Goal: Task Accomplishment & Management: Complete application form

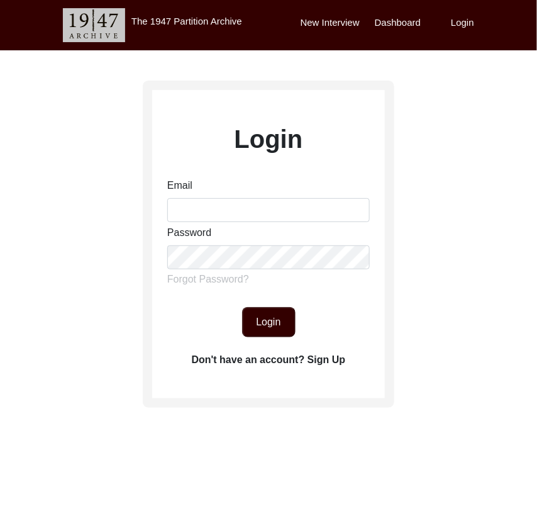
click at [287, 192] on div "Email" at bounding box center [268, 200] width 202 height 44
click at [290, 216] on input "Email" at bounding box center [268, 210] width 202 height 24
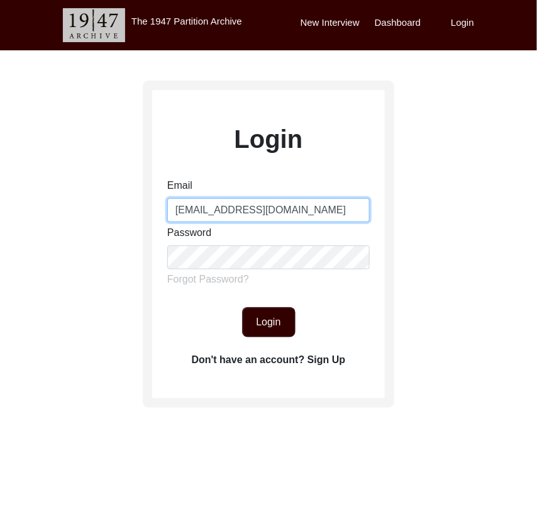
type input "[EMAIL_ADDRESS][DOMAIN_NAME]"
click at [121, 323] on div "Login Email [EMAIL_ADDRESS][DOMAIN_NAME] Password Forgot Password? Login Don't …" at bounding box center [268, 279] width 537 height 458
click at [250, 329] on button "Login" at bounding box center [268, 322] width 53 height 30
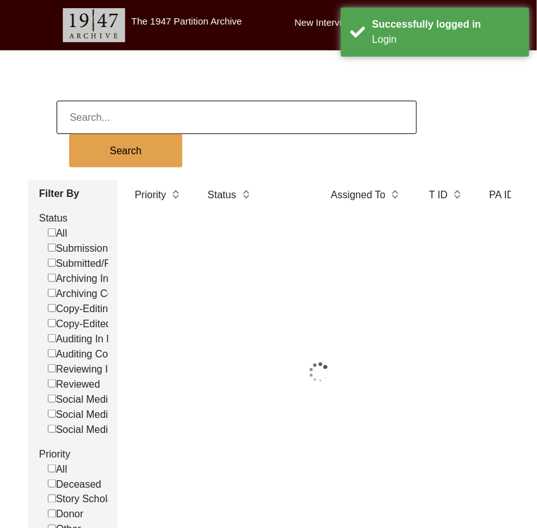
click at [167, 125] on input at bounding box center [237, 117] width 360 height 33
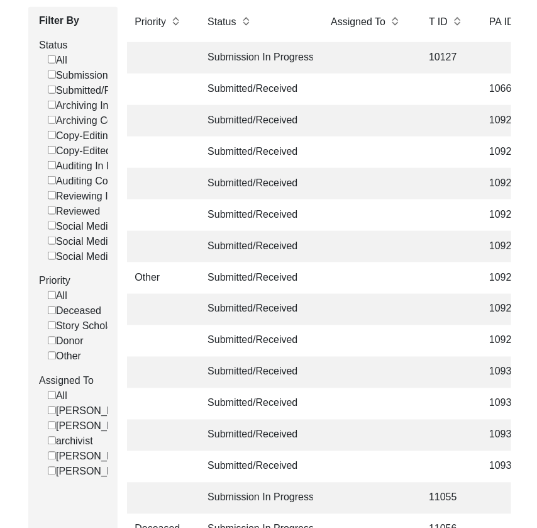
click at [80, 458] on label "[PERSON_NAME]" at bounding box center [93, 456] width 91 height 15
click at [56, 458] on input "[PERSON_NAME]" at bounding box center [52, 456] width 8 height 8
checkbox input "false"
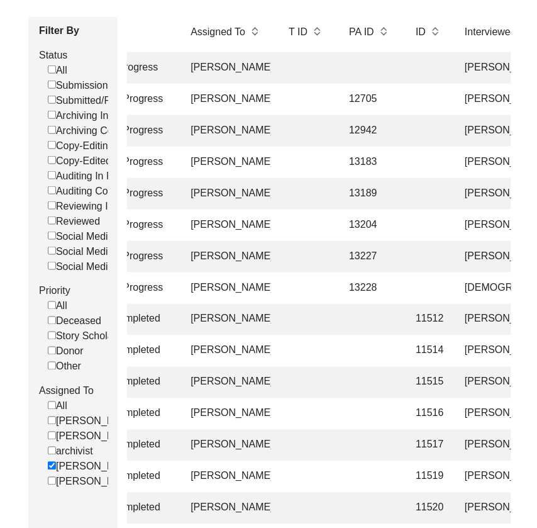
scroll to position [195, 0]
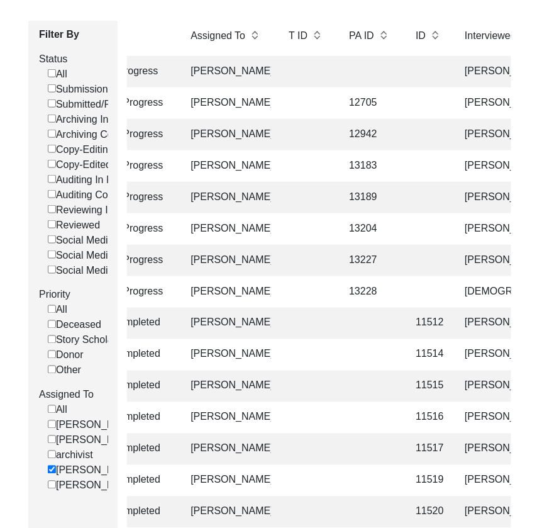
click at [413, 297] on td at bounding box center [427, 291] width 39 height 31
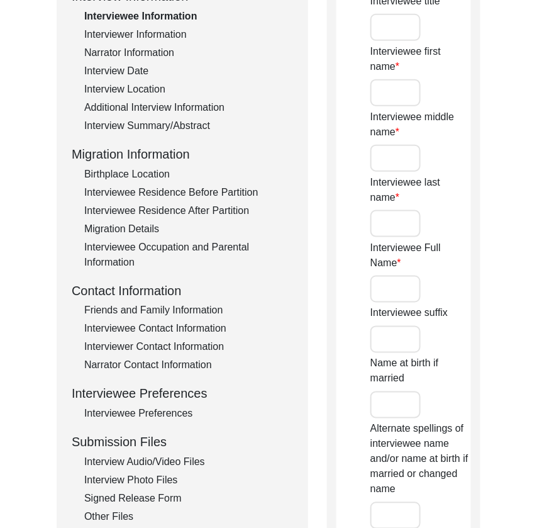
type input "Mr."
type input "[DEMOGRAPHIC_DATA]"
type input "Aslam"
type input "Gujar"
type input "[DEMOGRAPHIC_DATA][PERSON_NAME] [PERSON_NAME]"
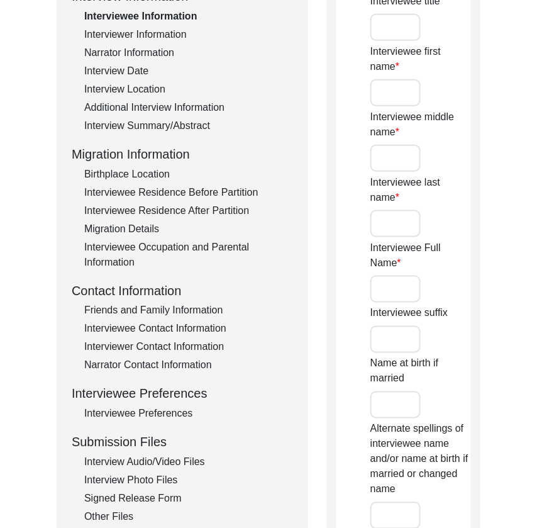
type input "Master"
type input "[PERSON_NAME]"
type input "1944"
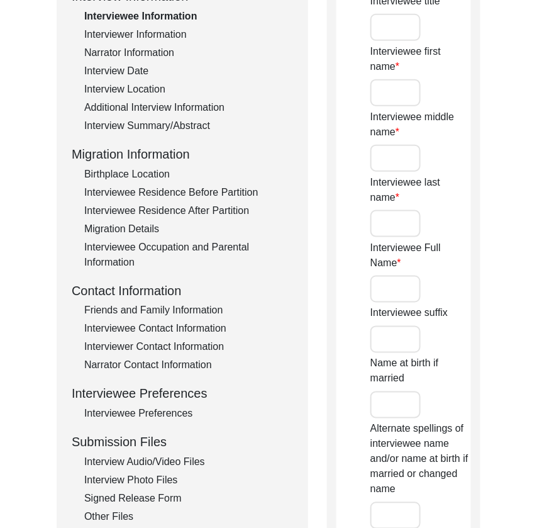
type input "80"
type input "[DEMOGRAPHIC_DATA]"
type input "N/A"
type textarea "N/A"
type input "Punjabi"
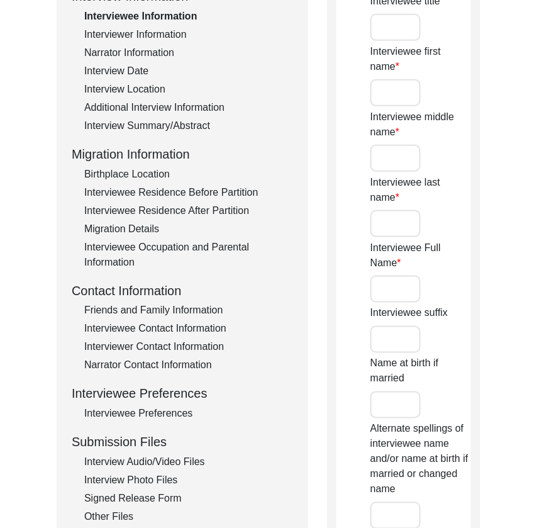
type input "Malwai"
type input "[DEMOGRAPHIC_DATA]"
type input "Gujar"
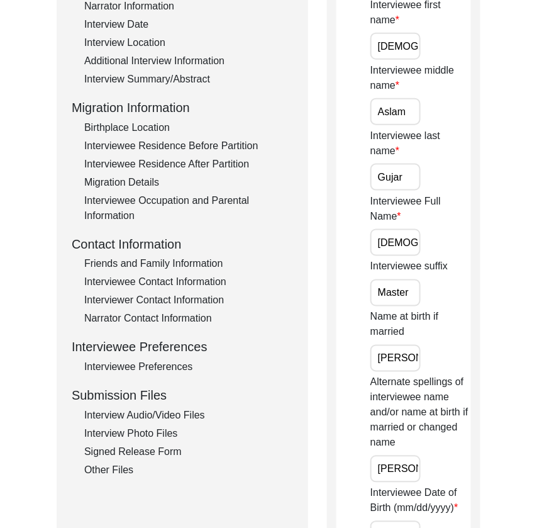
scroll to position [289, 0]
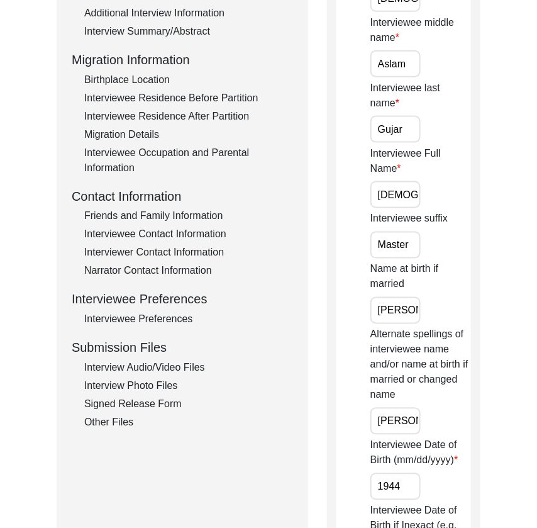
click at [155, 369] on div "Interview Audio/Video Files" at bounding box center [188, 367] width 209 height 15
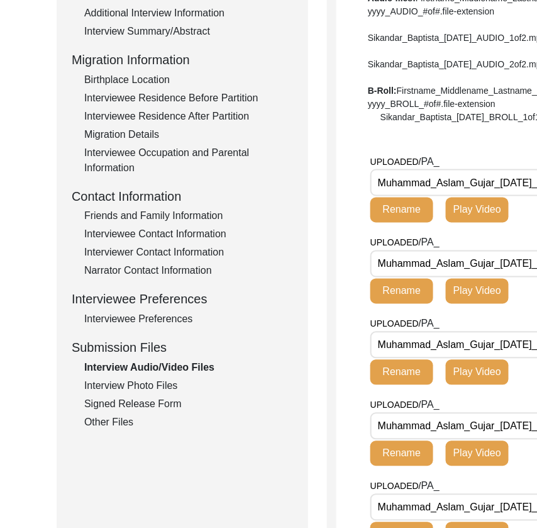
drag, startPoint x: 496, startPoint y: 221, endPoint x: 318, endPoint y: 223, distance: 177.4
click at [318, 223] on div "Submission Form Archivist Interview Information Interviewee Information Intervi…" at bounding box center [299, 503] width 485 height 1305
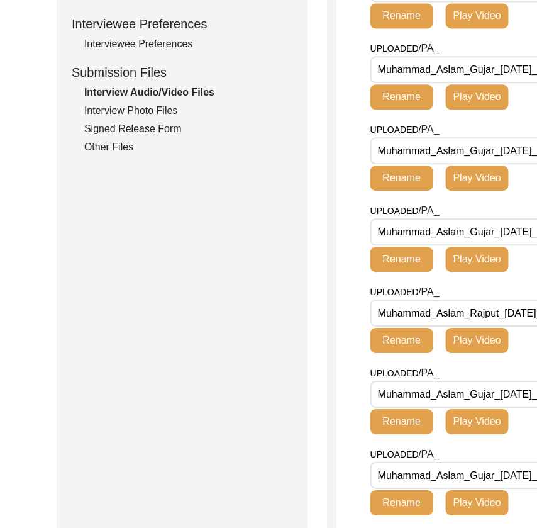
click at [300, 299] on div "Submission Form Archivist Interview Information Interviewee Information Intervi…" at bounding box center [183, 228] width 252 height 1305
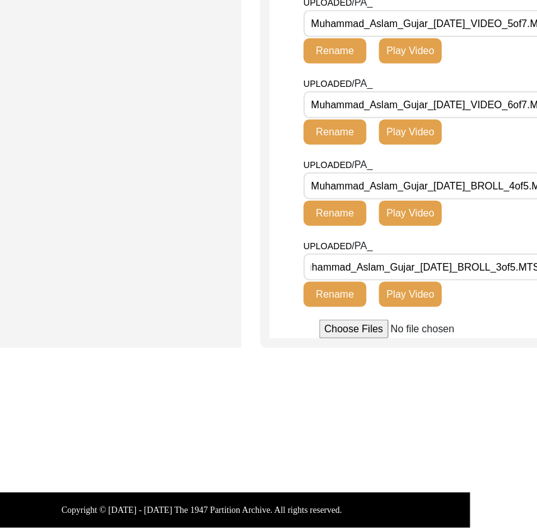
scroll to position [1136, 81]
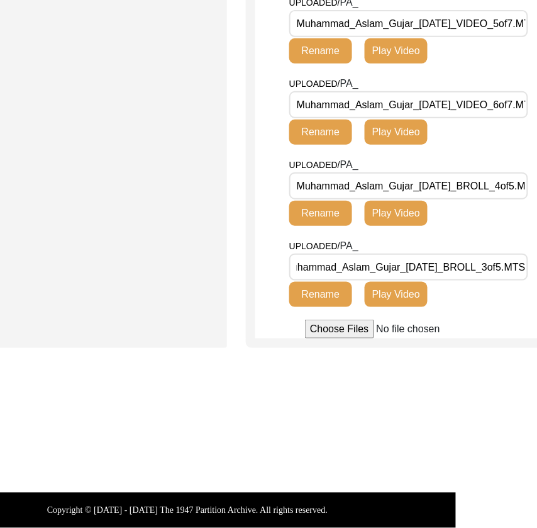
click at [500, 226] on div "UPLOADED/ PA_ Muhammad_Aslam_Gujar_[DATE]_BROLL_4of5.MTS Rename Play Video" at bounding box center [417, 197] width 256 height 81
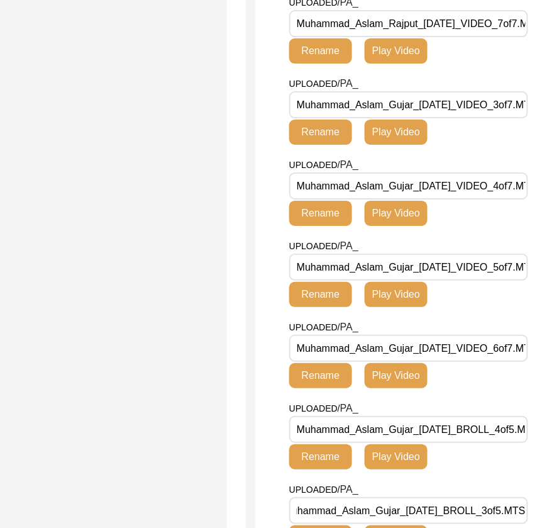
click at [469, 116] on div "UPLOADED/ PA_ Muhammad_Aslam_Gujar_[DATE]_VIDEO_3of7.MTS Rename Play Video" at bounding box center [417, 116] width 256 height 81
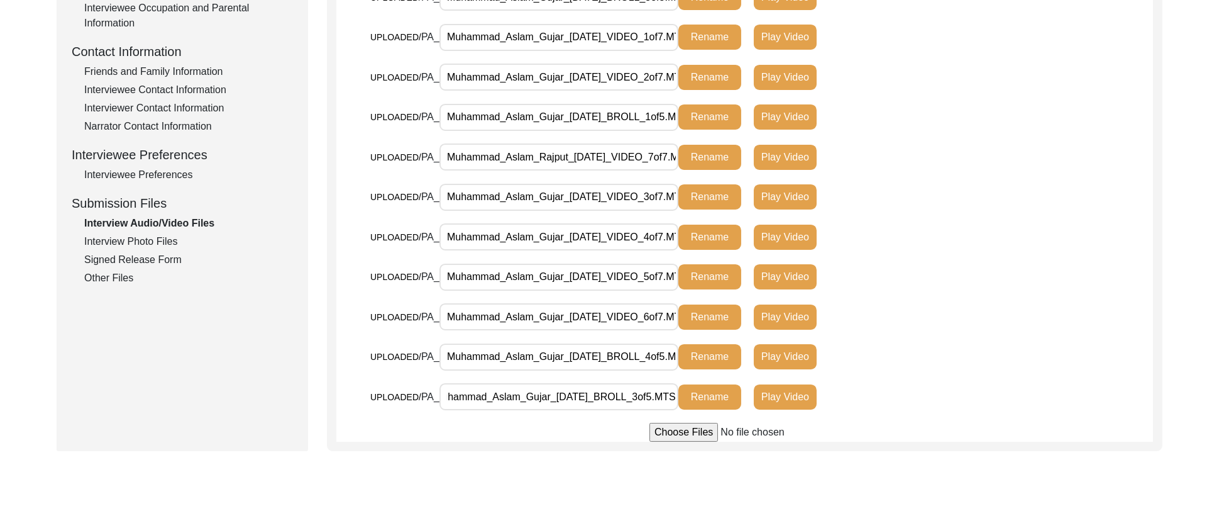
scroll to position [0, 23]
click at [536, 158] on button "Play Video" at bounding box center [785, 157] width 63 height 25
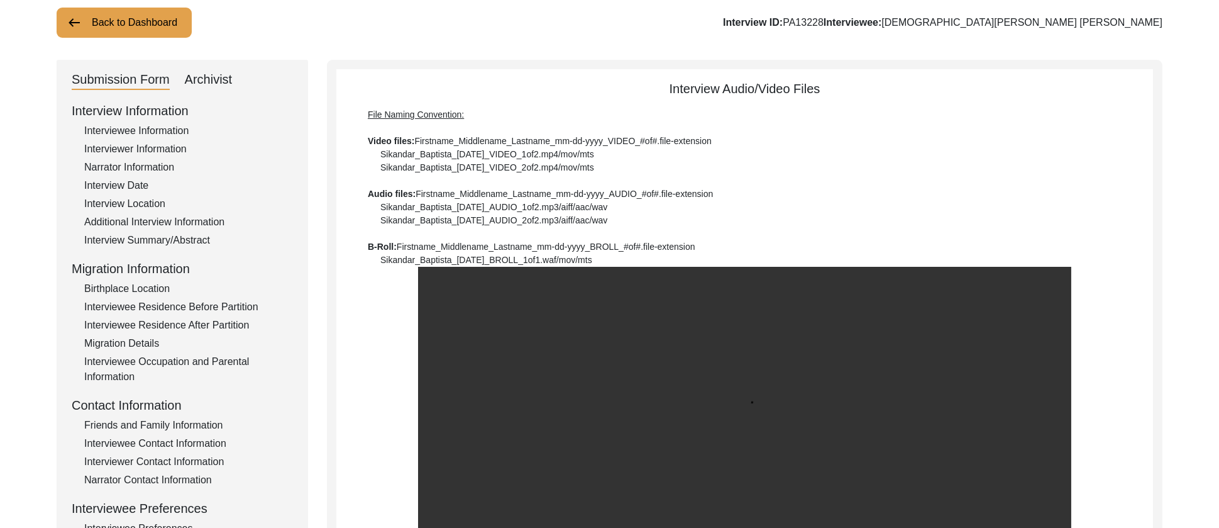
scroll to position [82, 0]
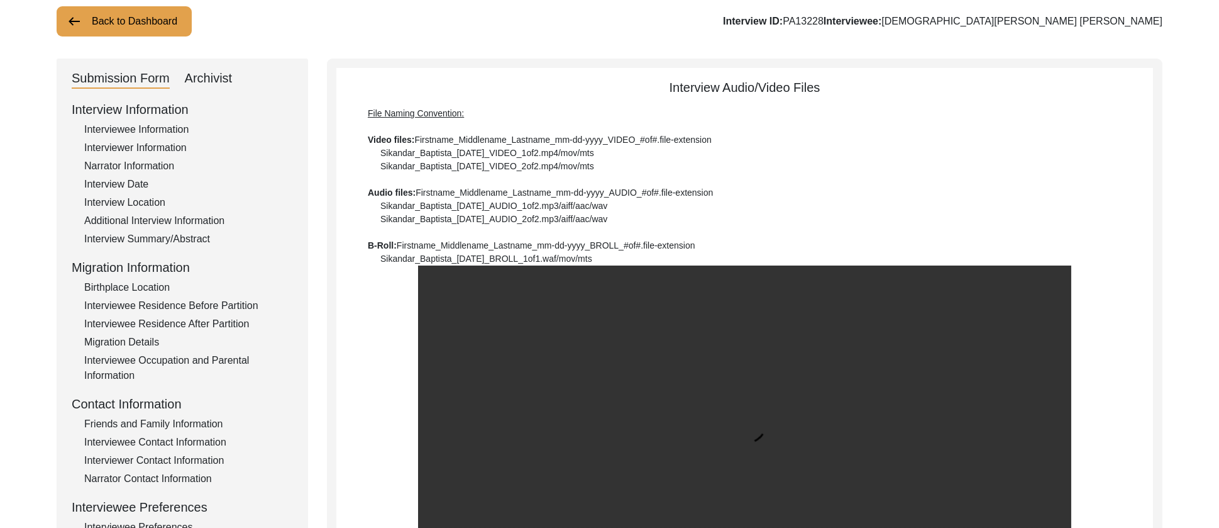
drag, startPoint x: 211, startPoint y: 162, endPoint x: 190, endPoint y: 131, distance: 37.5
click at [210, 160] on div "Narrator Information" at bounding box center [188, 165] width 209 height 15
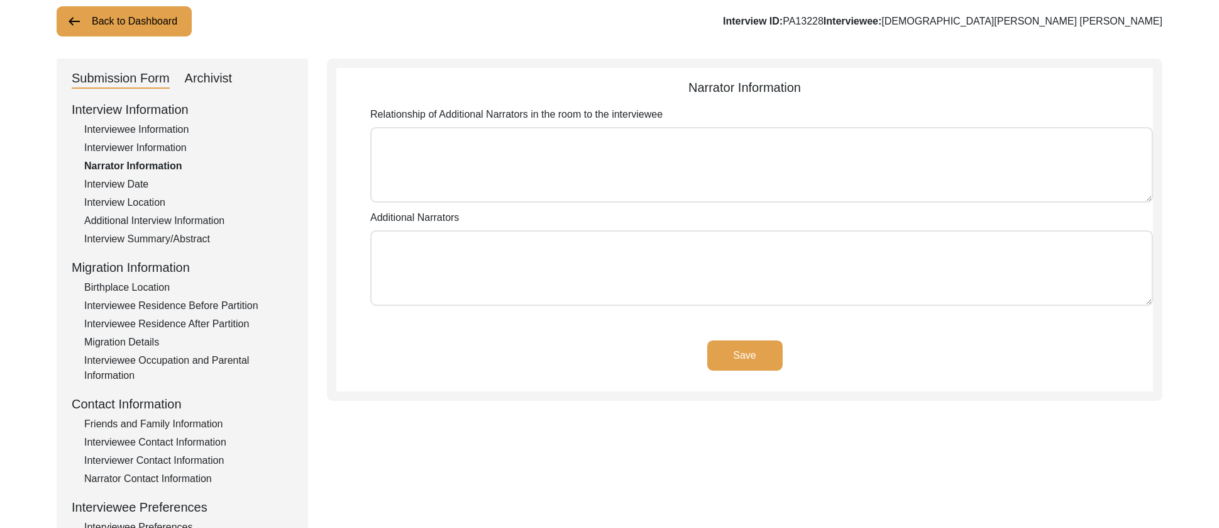
type textarea "N/A"
click at [148, 185] on div "Interview Date" at bounding box center [188, 184] width 209 height 15
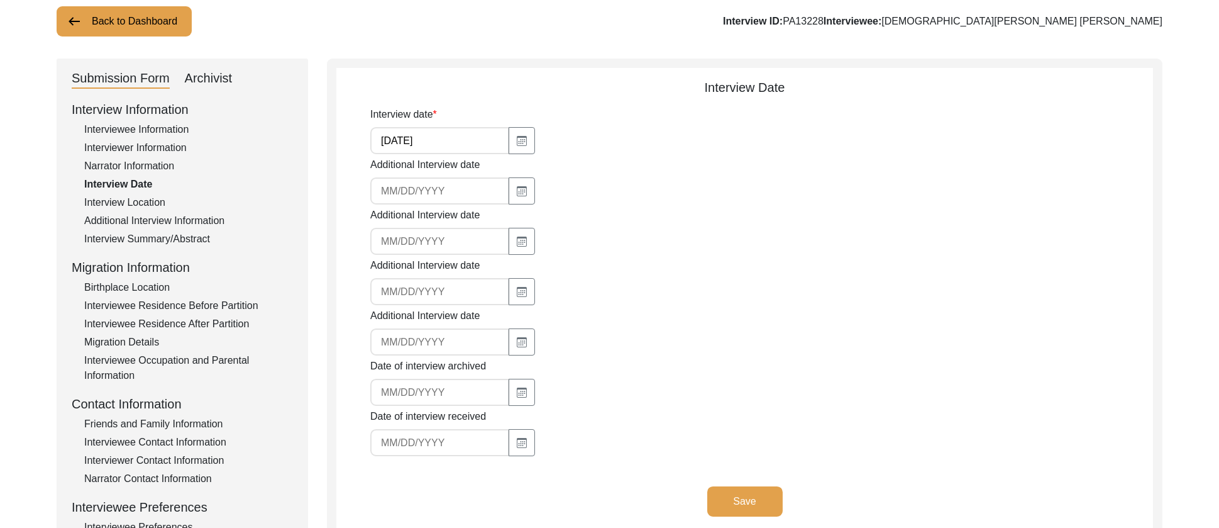
click at [157, 130] on div "Interviewee Information" at bounding box center [188, 129] width 209 height 15
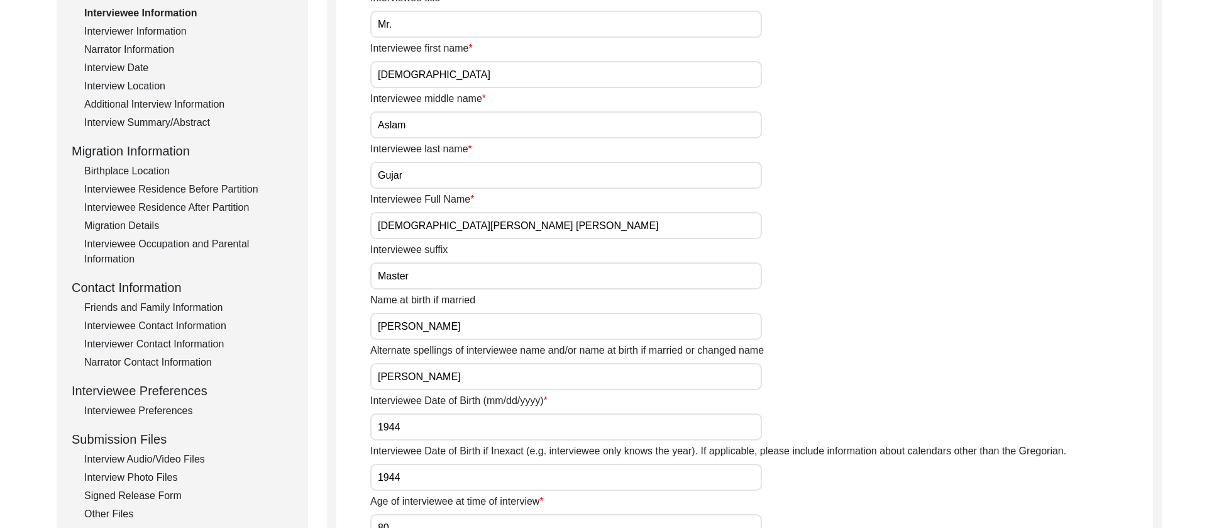
scroll to position [272, 0]
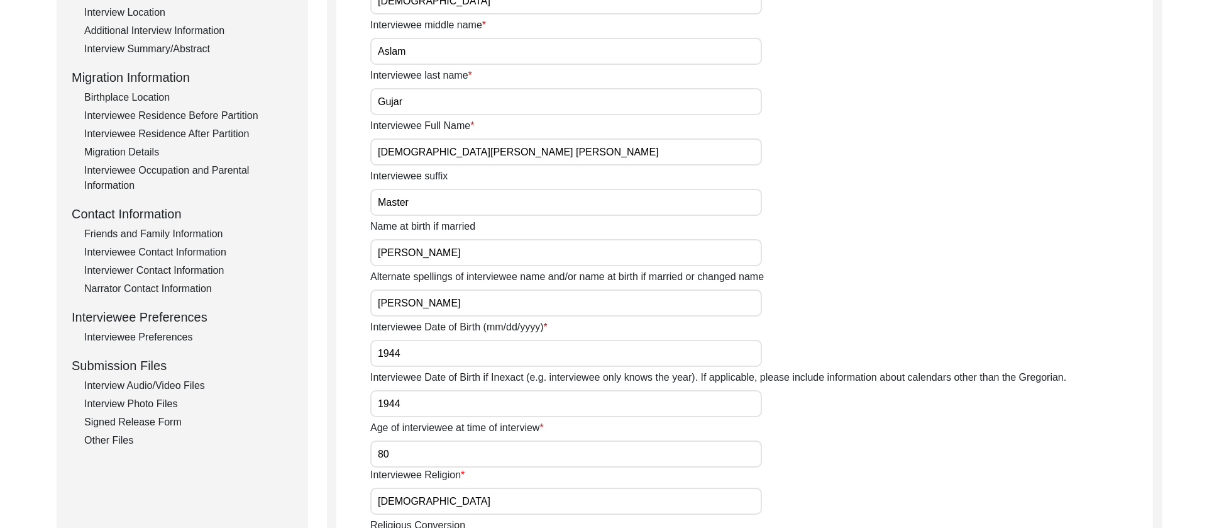
click at [191, 385] on div "Interview Audio/Video Files" at bounding box center [188, 385] width 209 height 15
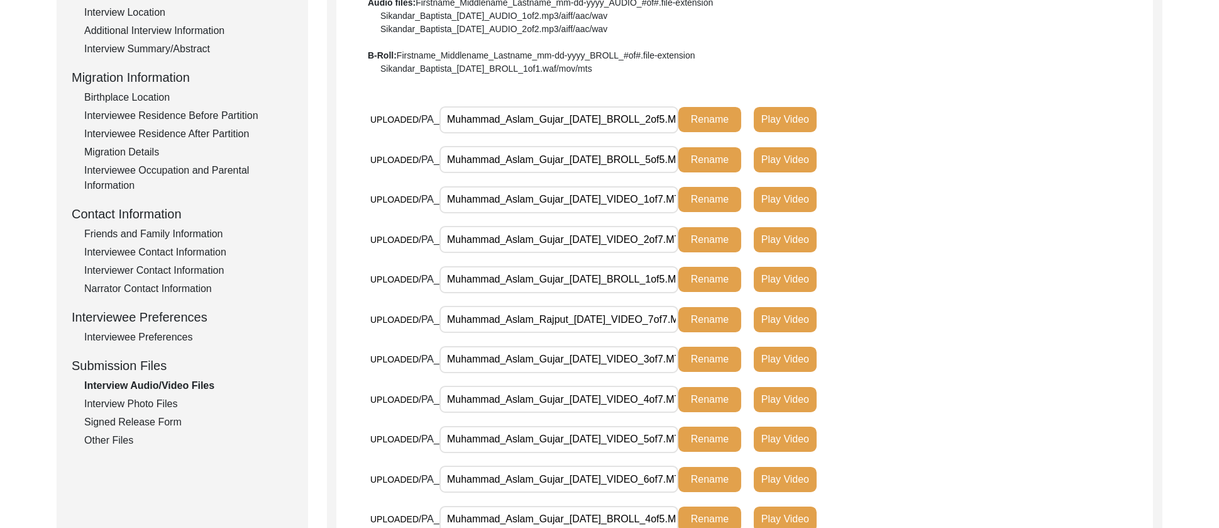
drag, startPoint x: 535, startPoint y: 200, endPoint x: 401, endPoint y: 191, distance: 134.9
click at [401, 191] on div "UPLOADED/ PA_ Muhammad_Aslam_Gujar_[DATE]_VIDEO_1of7.MTS Rename Play Video" at bounding box center [644, 200] width 548 height 28
type input "_Gujar_[DATE]_VIDEO_1of7.MTS"
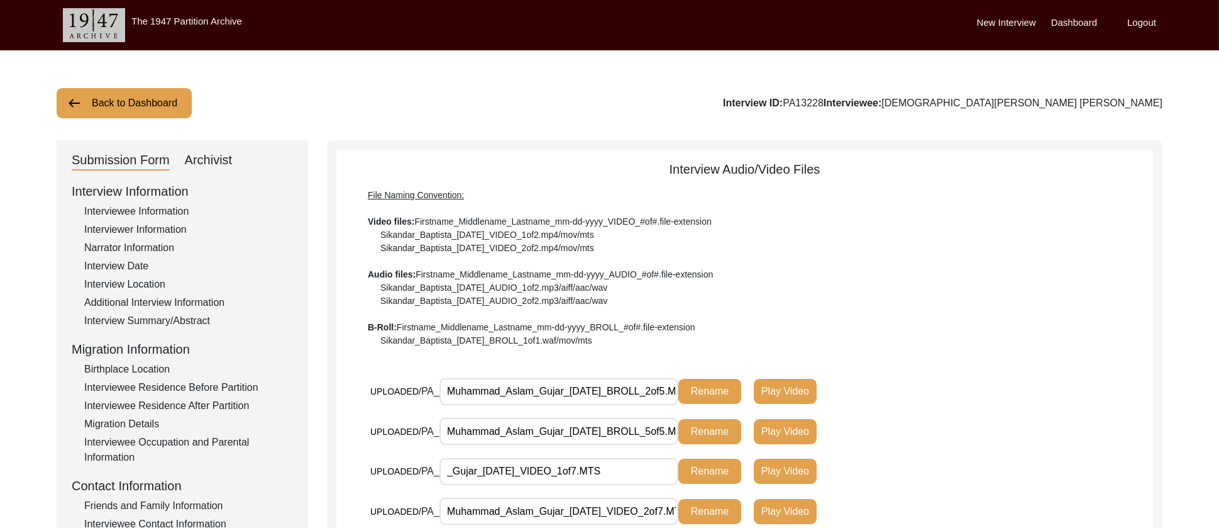
click at [536, 21] on label "Logout" at bounding box center [1142, 23] width 29 height 14
